Goal: Book appointment/travel/reservation

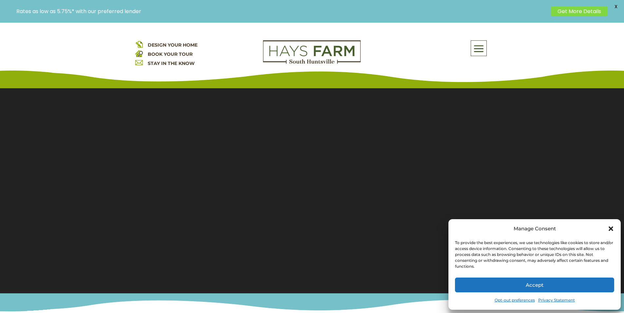
click at [492, 281] on button "Accept" at bounding box center [534, 284] width 159 height 15
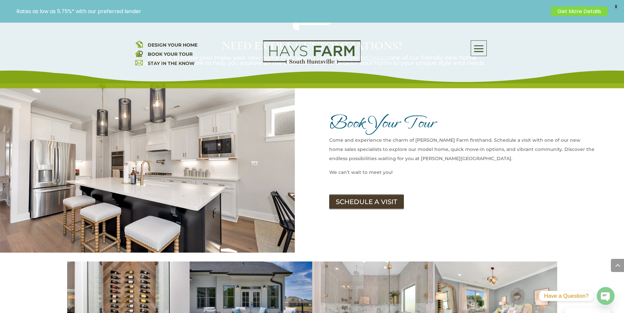
scroll to position [1114, 0]
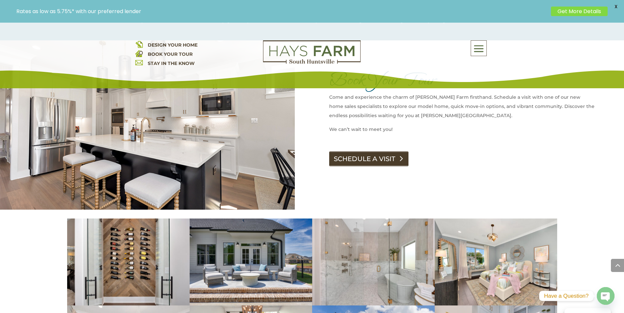
click at [377, 151] on link "SCHEDULE A VISIT" at bounding box center [368, 158] width 79 height 15
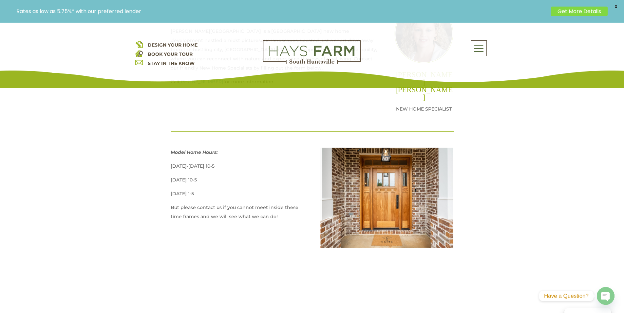
scroll to position [328, 0]
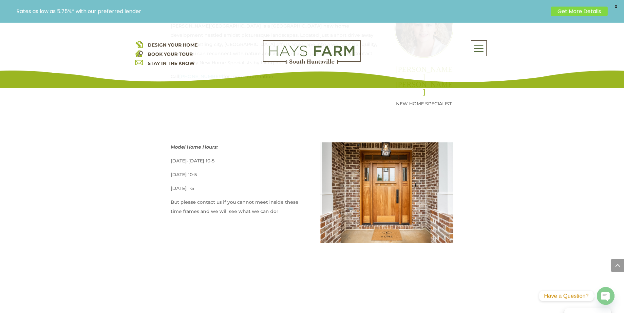
click at [200, 77] on div "DESIGN YOUR HOME BOOK YOUR TOUR STAY IN THE KNOW About Us Quick Move-in Homes A…" at bounding box center [312, 56] width 624 height 66
click at [192, 75] on div "DESIGN YOUR HOME BOOK YOUR TOUR STAY IN THE KNOW About Us Quick Move-in Homes A…" at bounding box center [312, 58] width 354 height 36
click at [197, 75] on div "DESIGN YOUR HOME BOOK YOUR TOUR STAY IN THE KNOW About Us Quick Move-in Homes A…" at bounding box center [312, 58] width 354 height 36
